Goal: Task Accomplishment & Management: Use online tool/utility

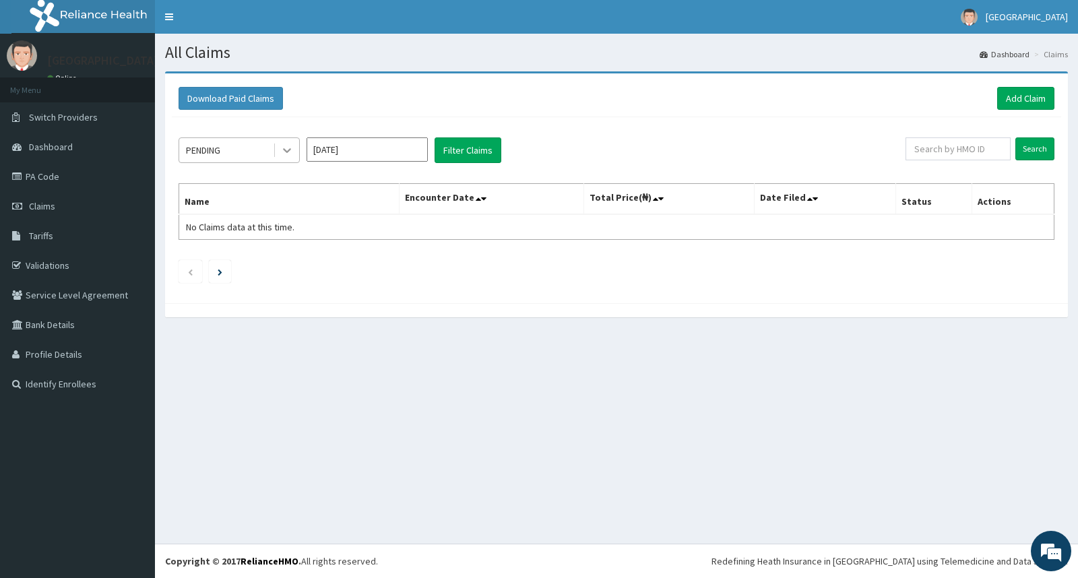
click at [288, 152] on icon at bounding box center [287, 151] width 8 height 5
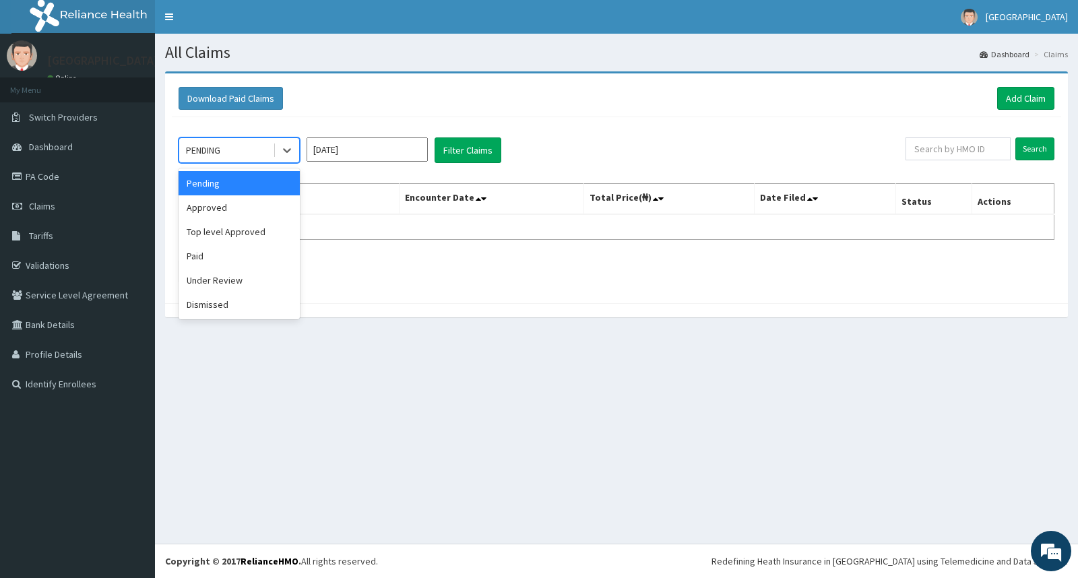
click at [267, 185] on div "Pending" at bounding box center [238, 183] width 121 height 24
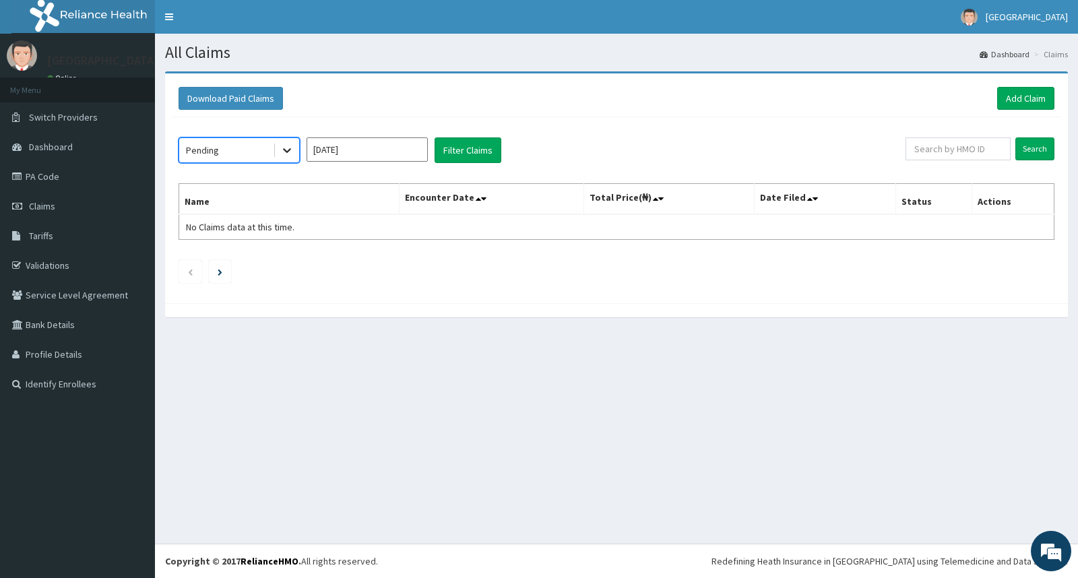
click at [290, 152] on icon at bounding box center [286, 149] width 13 height 13
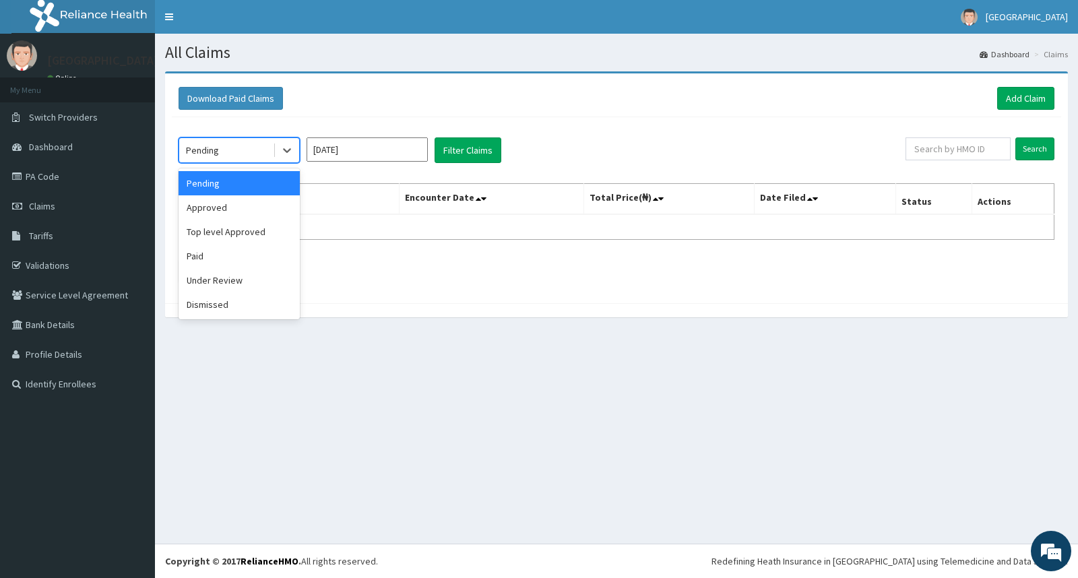
click at [380, 157] on input "[DATE]" at bounding box center [366, 149] width 121 height 24
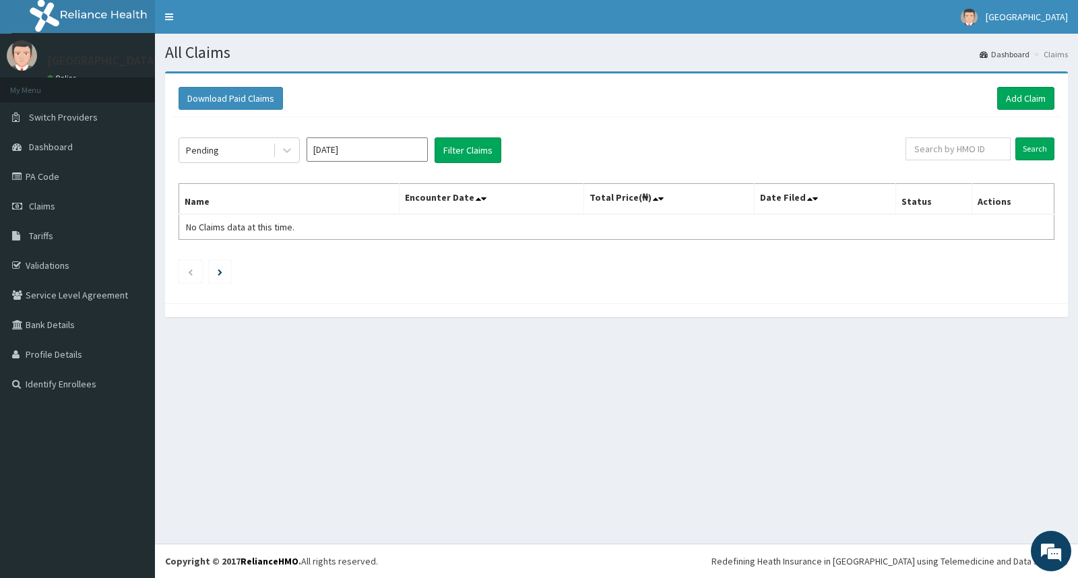
click at [405, 111] on div "Download Paid Claims Add Claim" at bounding box center [616, 98] width 889 height 37
click at [232, 96] on button "Download Paid Claims" at bounding box center [230, 98] width 104 height 23
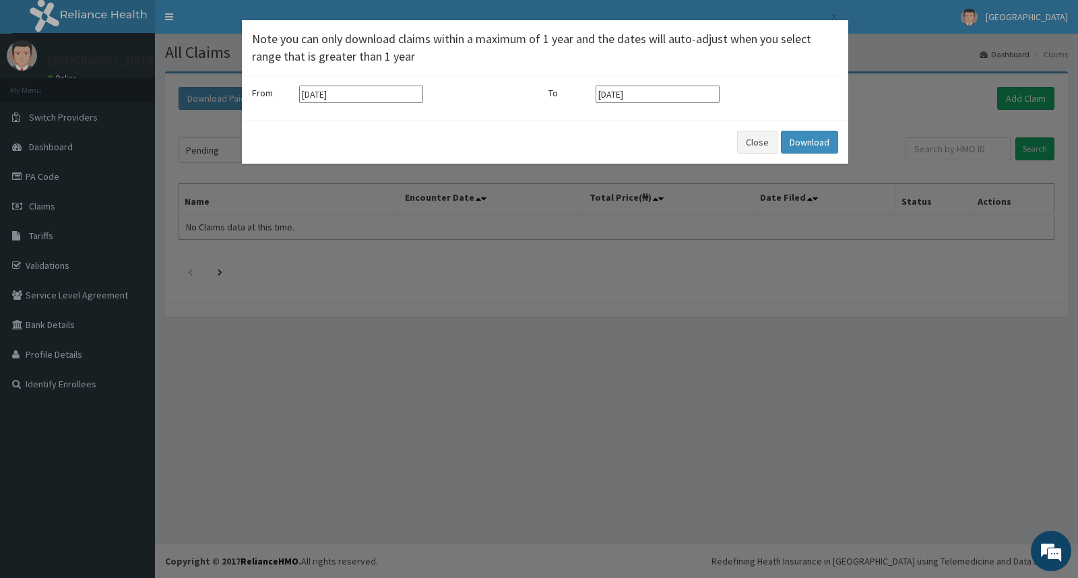
drag, startPoint x: 342, startPoint y: 361, endPoint x: 319, endPoint y: 317, distance: 49.4
click at [339, 352] on div "× Note you can only download claims within a maximum of 1 year and the dates wi…" at bounding box center [539, 289] width 1078 height 578
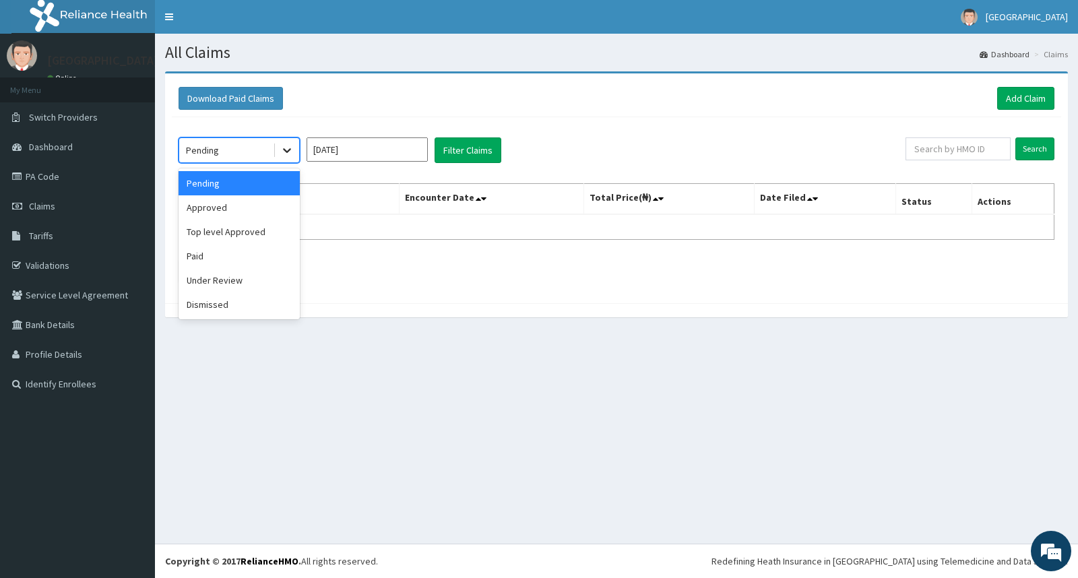
click at [288, 156] on icon at bounding box center [286, 149] width 13 height 13
click at [283, 207] on div "Approved" at bounding box center [238, 207] width 121 height 24
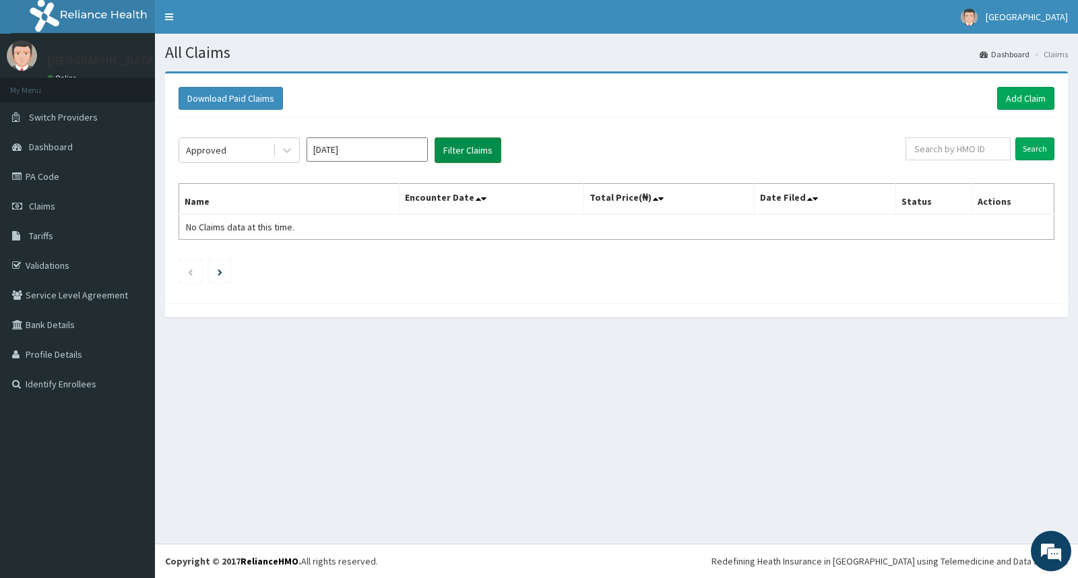
click at [461, 153] on button "Filter Claims" at bounding box center [467, 150] width 67 height 26
